Goal: Check status: Check status

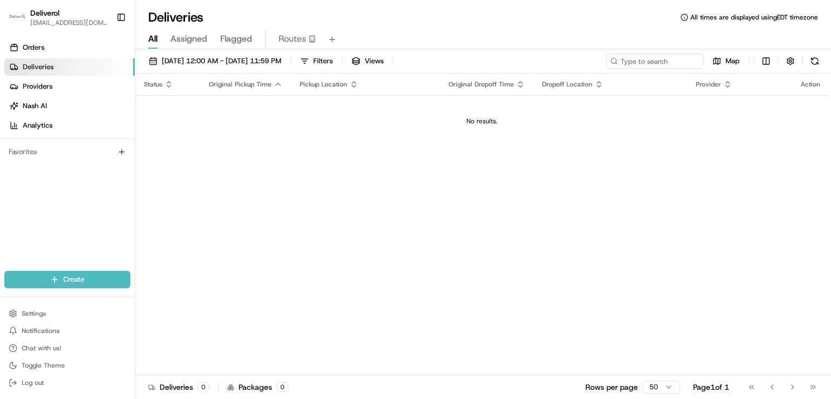
click at [624, 154] on div "Status Original Pickup Time Pickup Location Original Dropoff Time Dropoff Locat…" at bounding box center [481, 225] width 693 height 302
